Goal: Navigation & Orientation: Find specific page/section

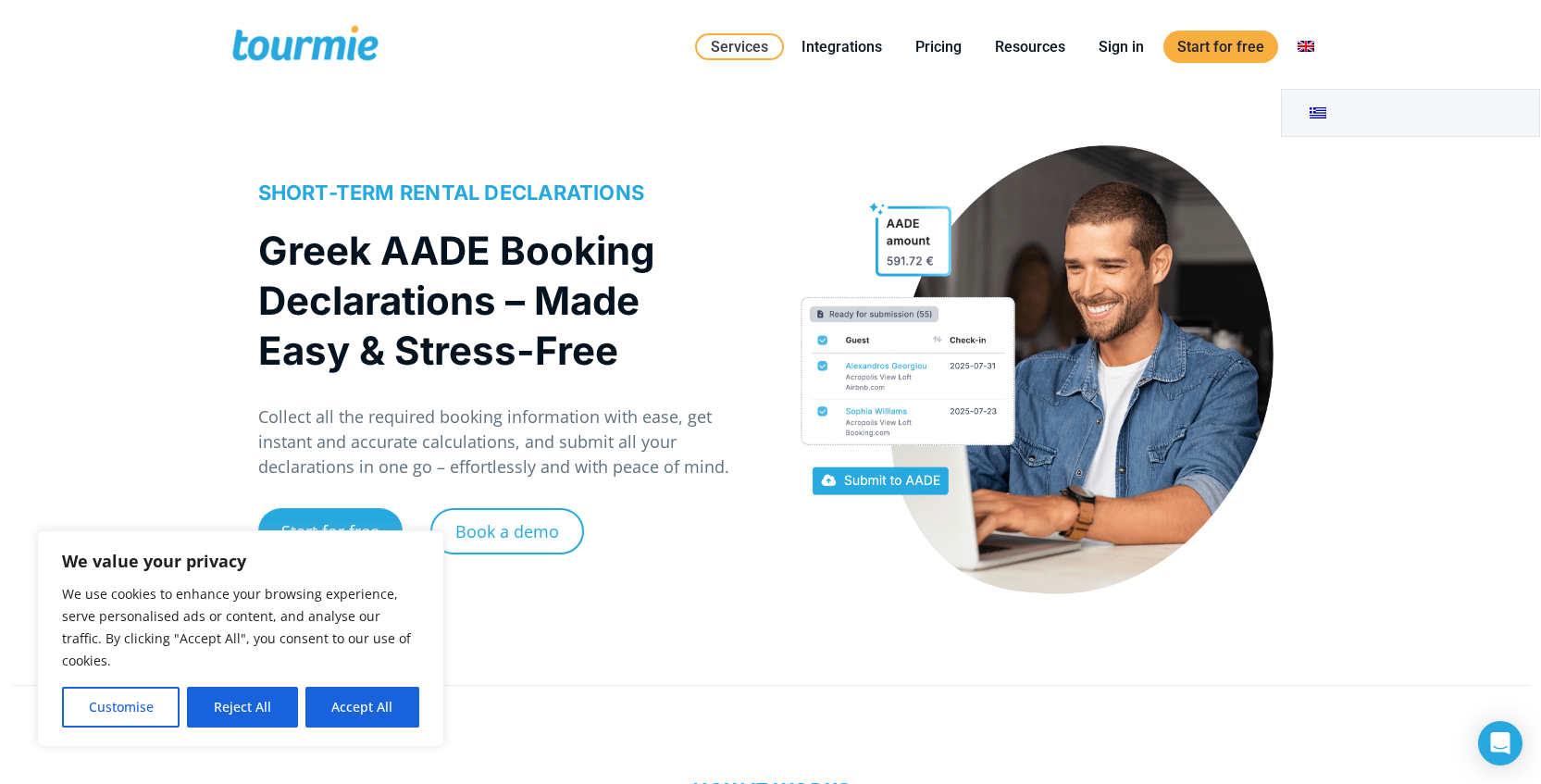
click at [1309, 46] on link at bounding box center [1306, 47] width 45 height 23
click at [243, 699] on button "Reject All" at bounding box center [242, 707] width 110 height 41
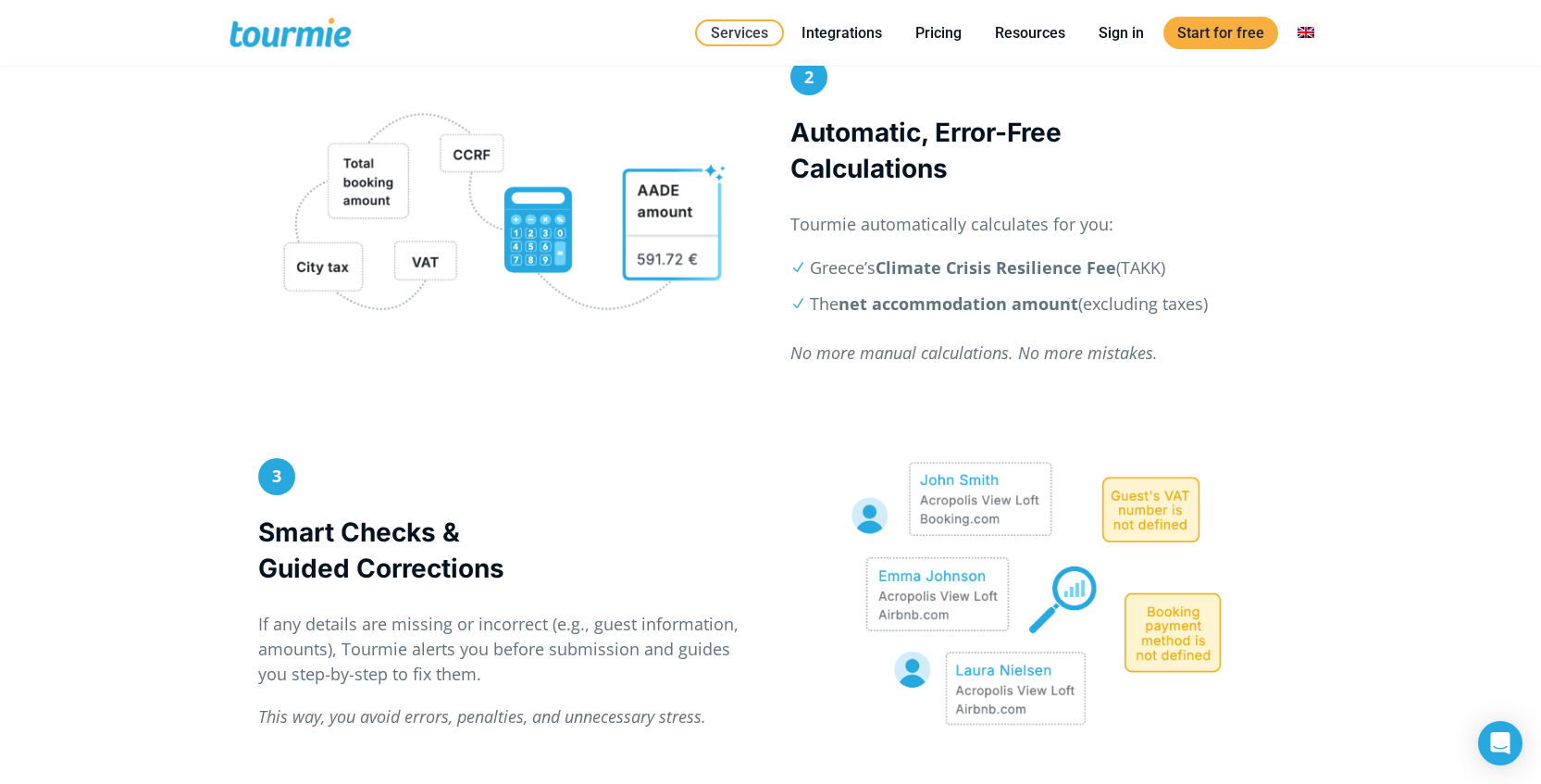
scroll to position [1293, 0]
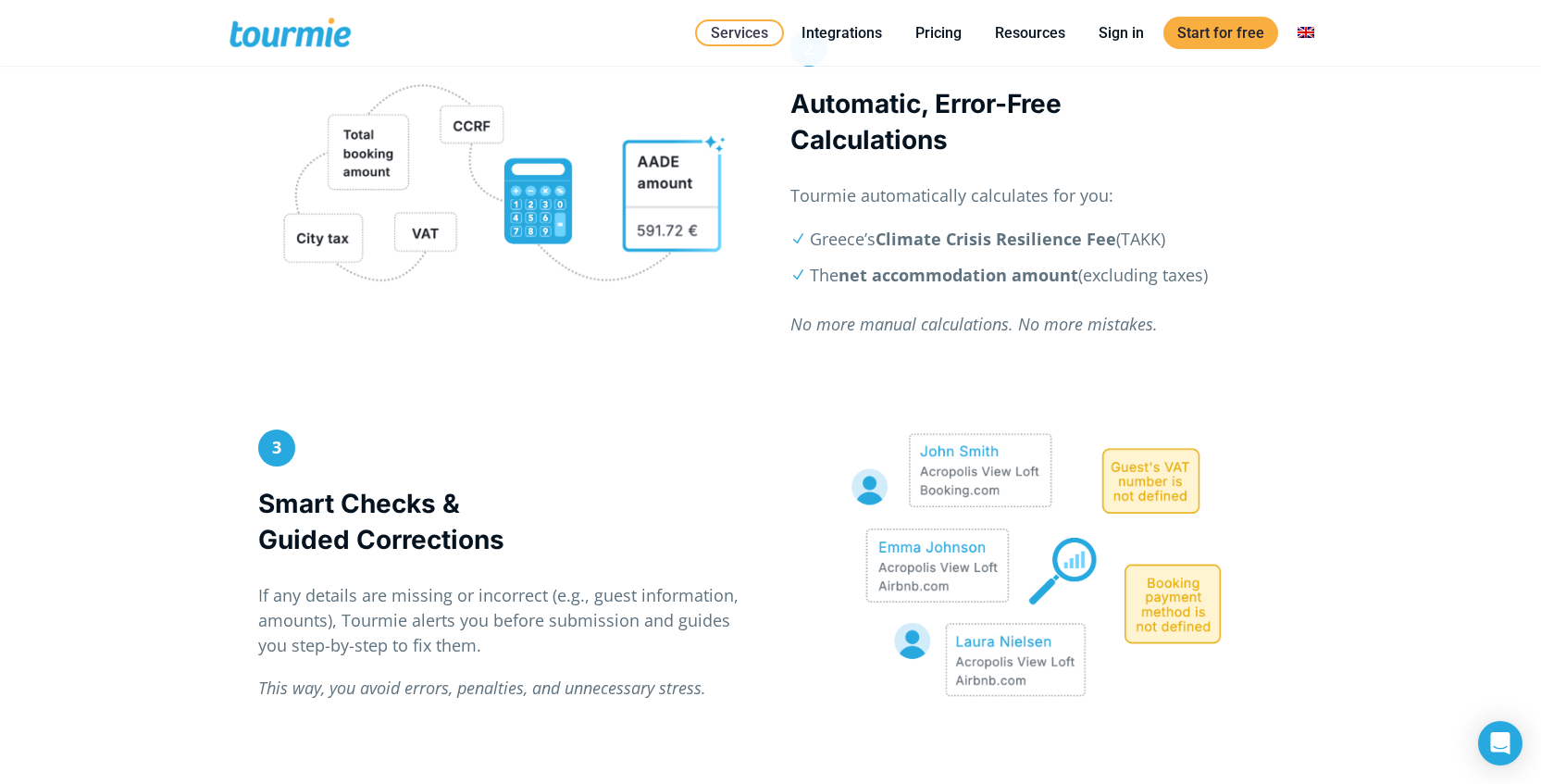
click at [300, 27] on span at bounding box center [305, 32] width 152 height 44
